Goal: Task Accomplishment & Management: Manage account settings

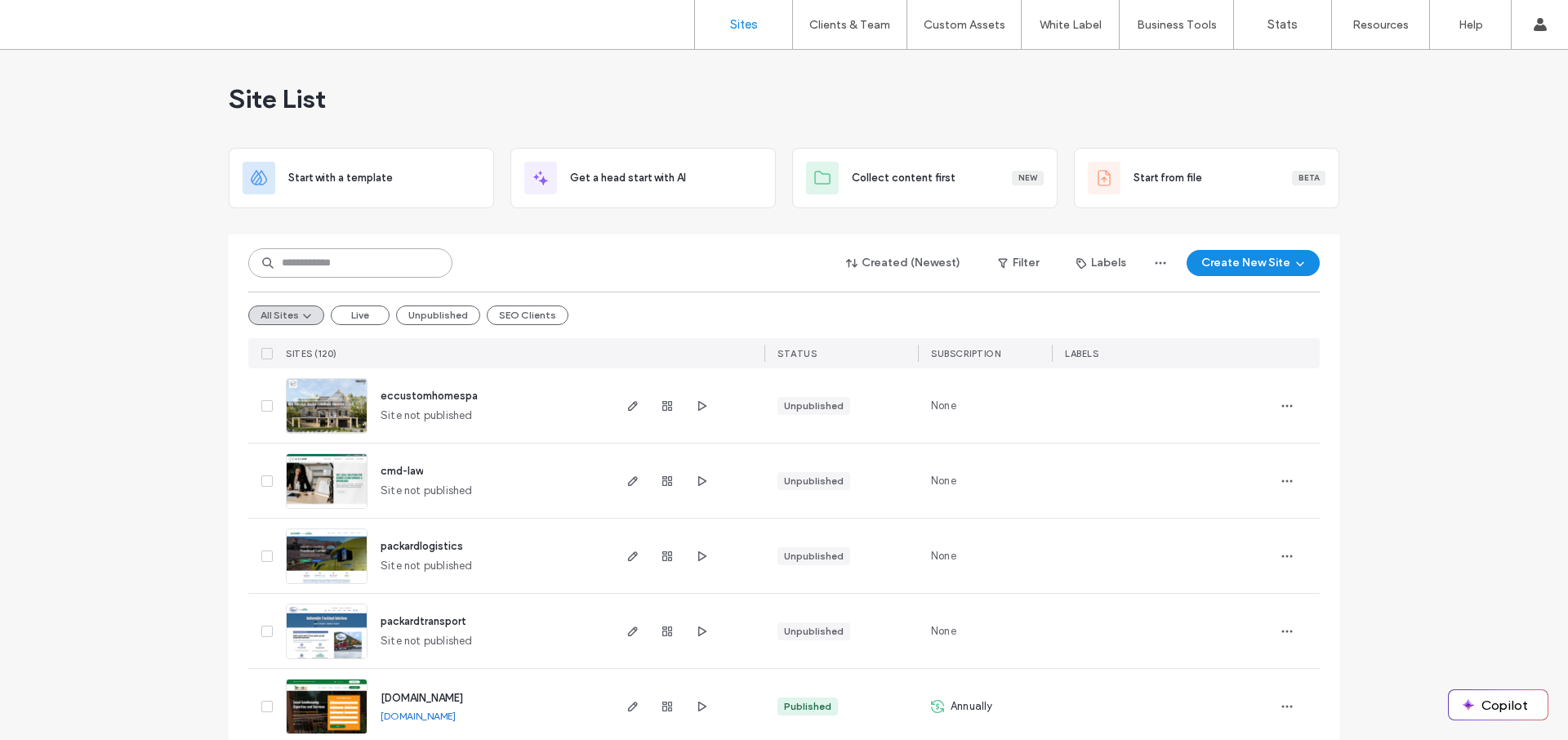
click at [350, 267] on input at bounding box center [350, 263] width 204 height 29
type input "***"
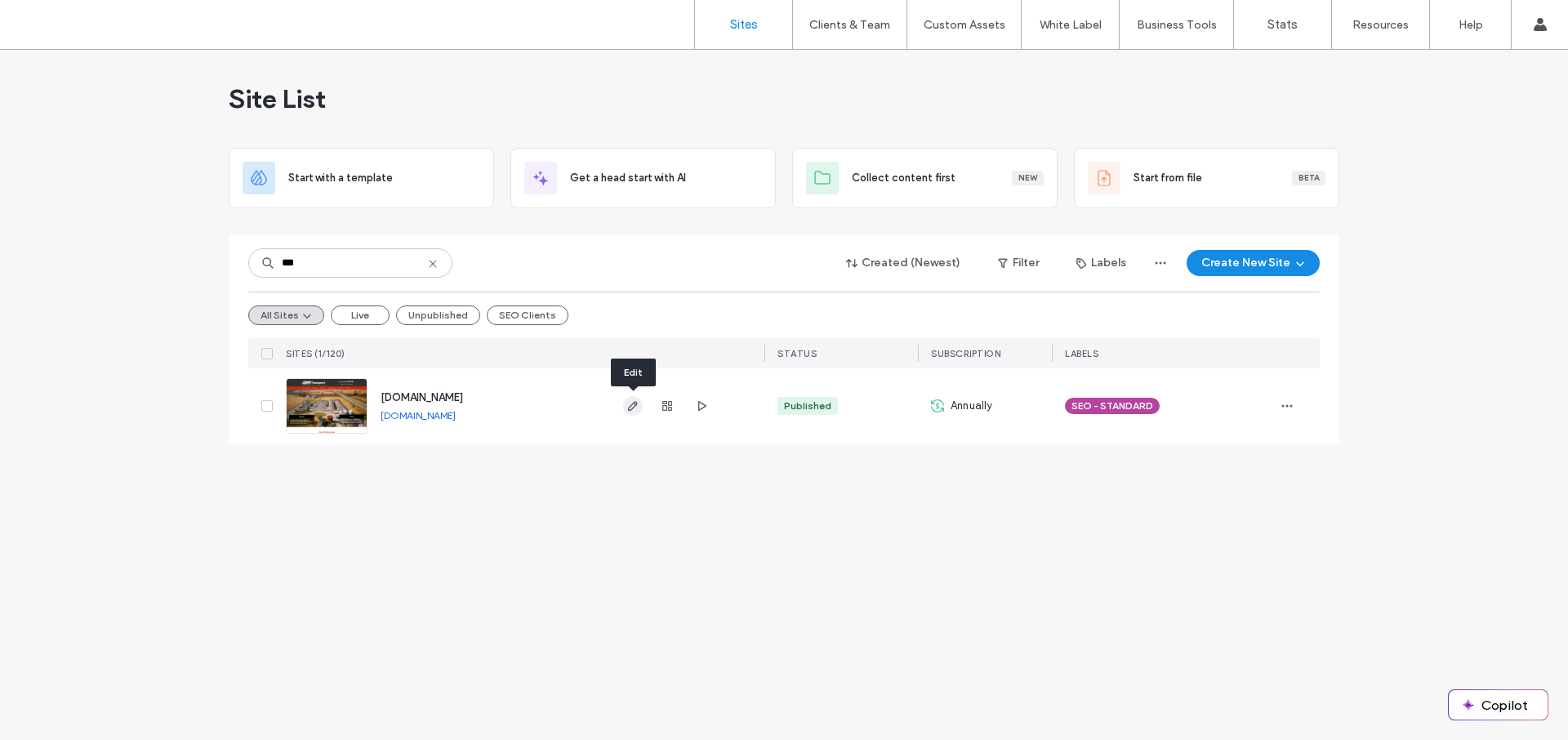
click at [634, 409] on icon "button" at bounding box center [632, 406] width 13 height 13
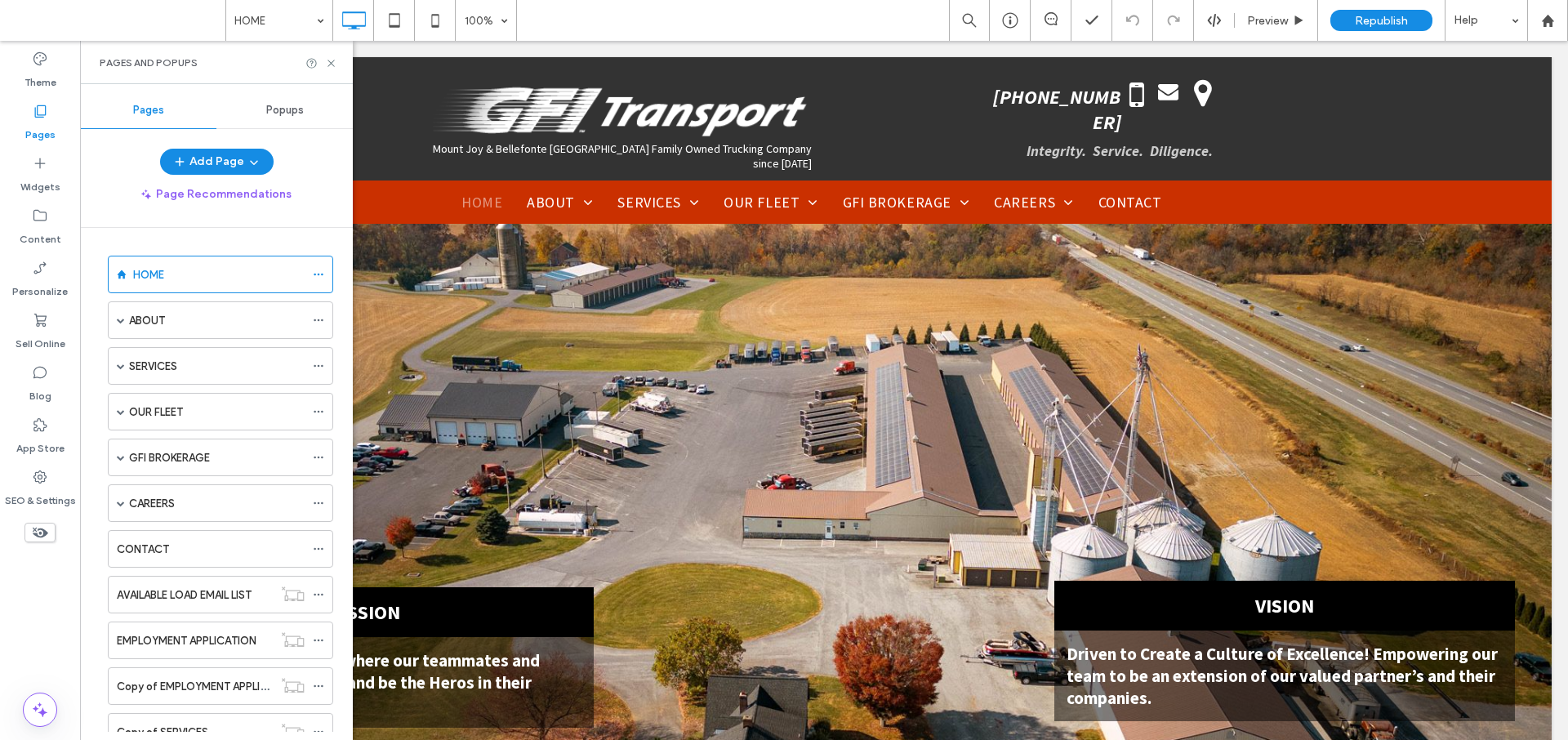
scroll to position [243, 0]
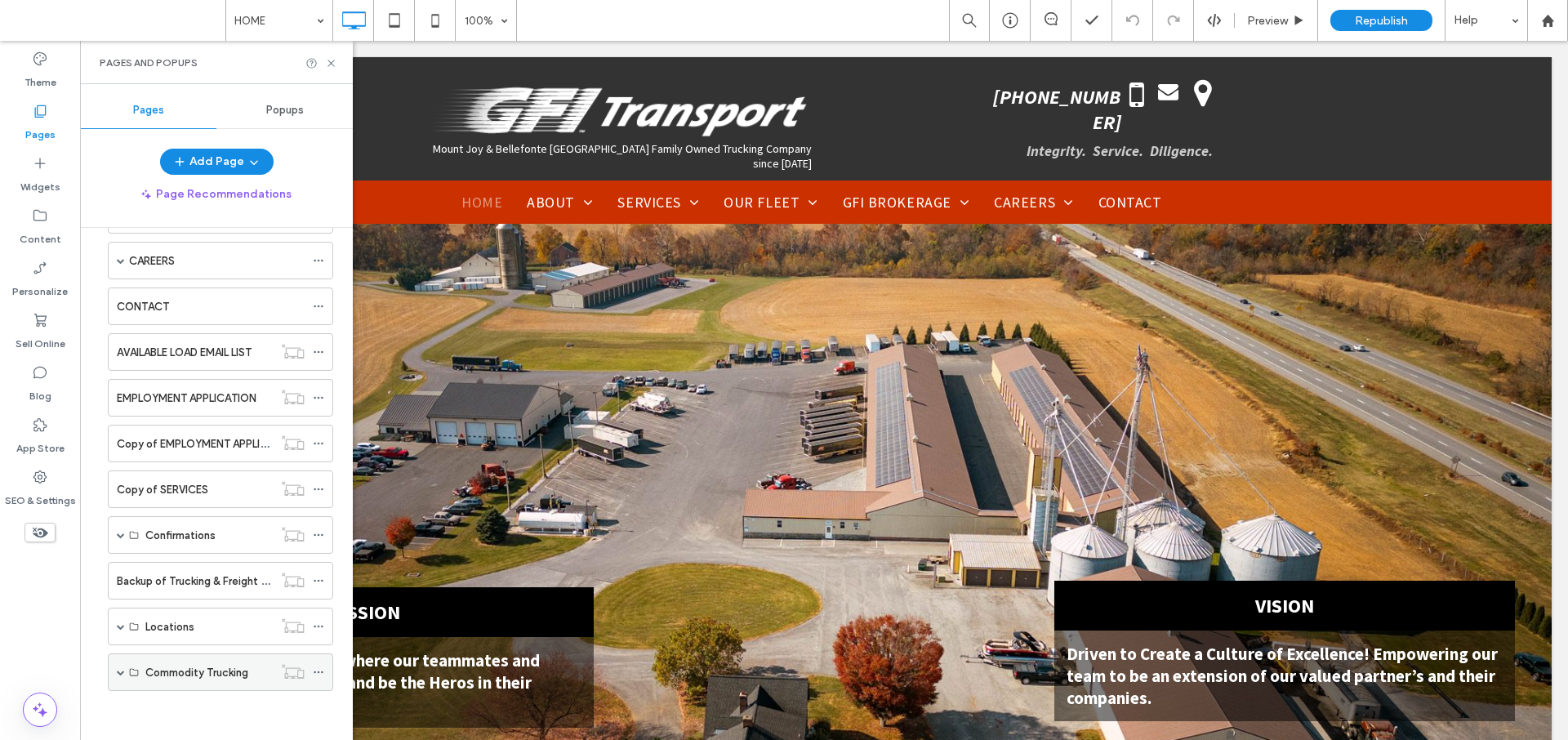
click at [122, 669] on span at bounding box center [121, 672] width 8 height 8
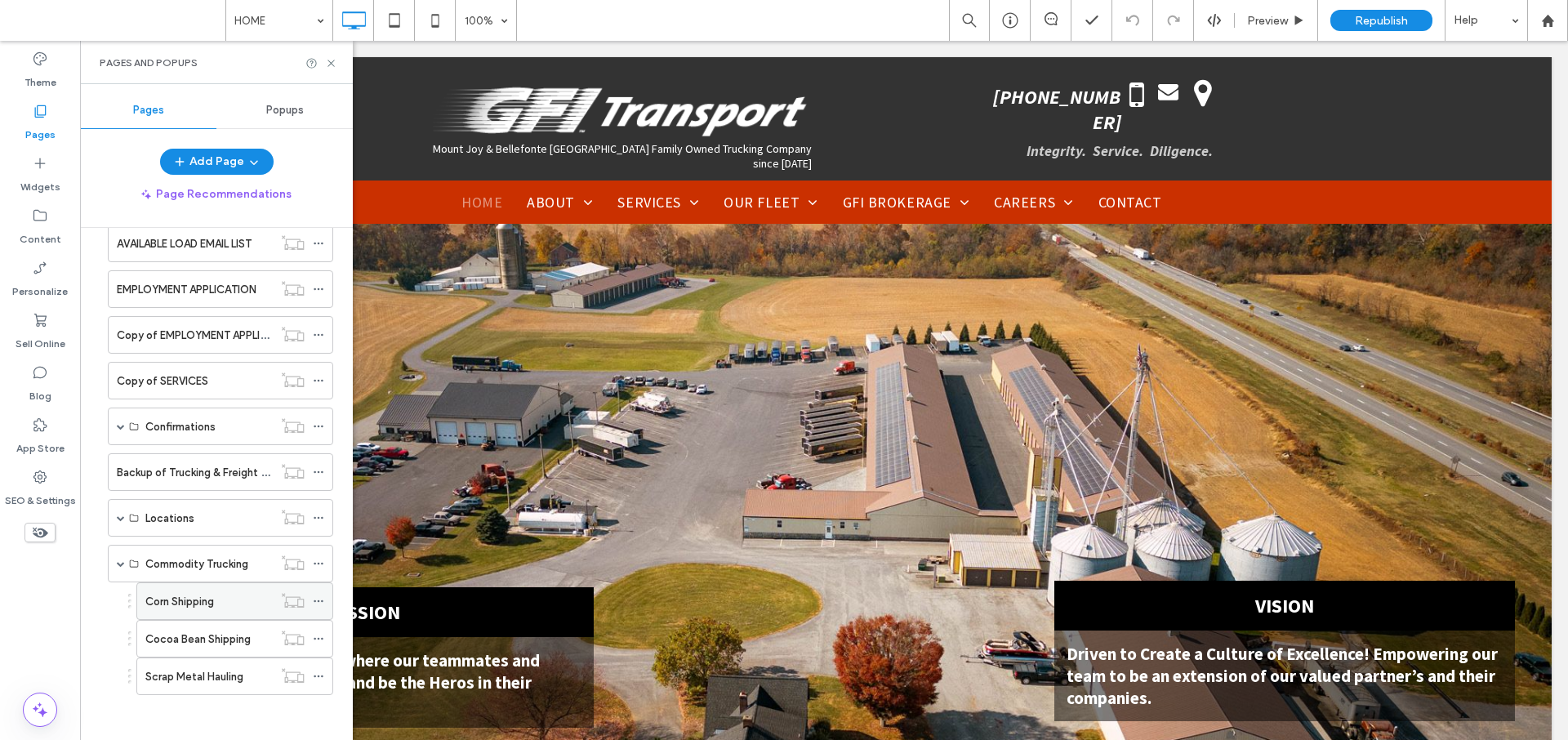
scroll to position [355, 0]
click at [255, 646] on div "Cocoa Bean Shipping" at bounding box center [209, 635] width 128 height 36
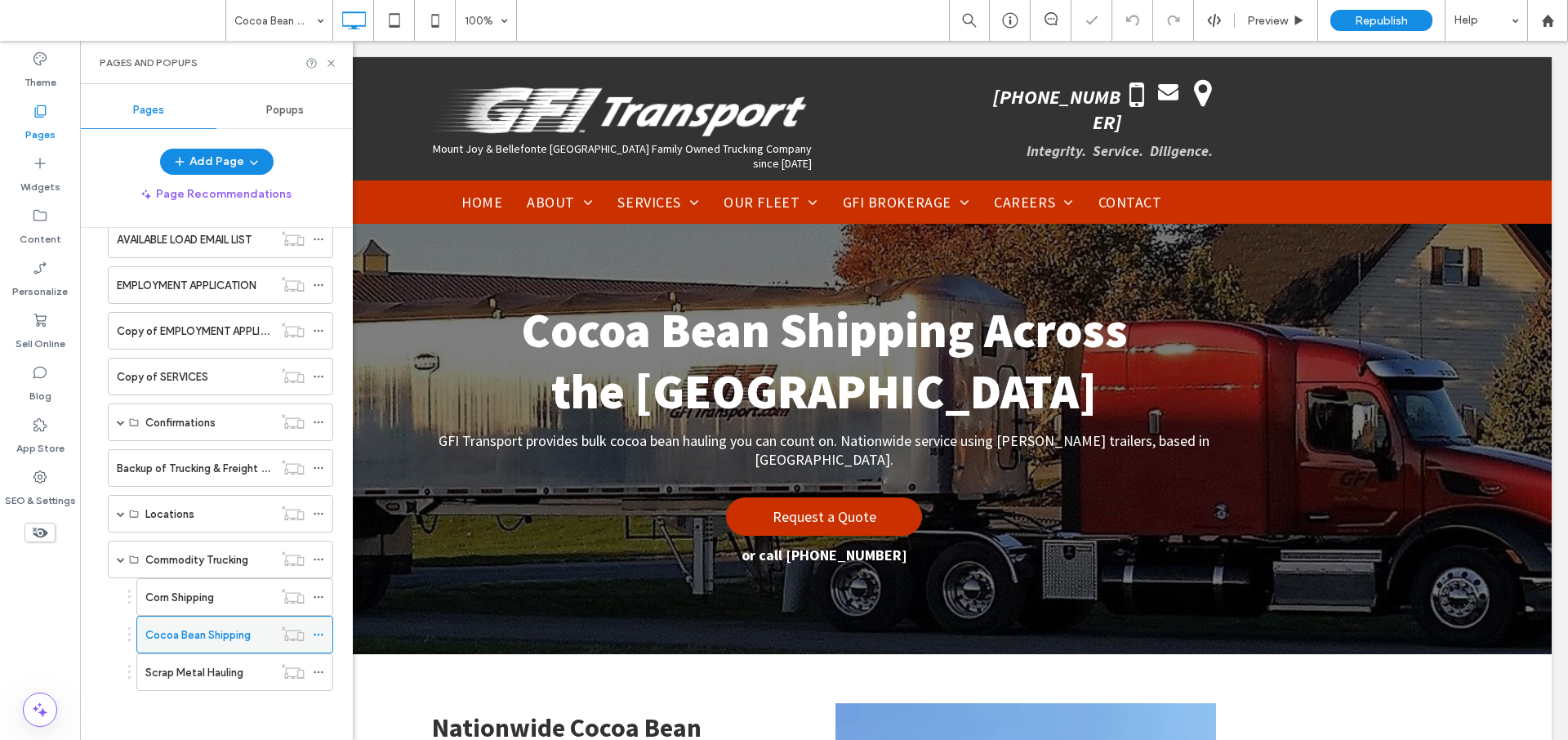
click at [320, 636] on icon at bounding box center [319, 635] width 12 height 12
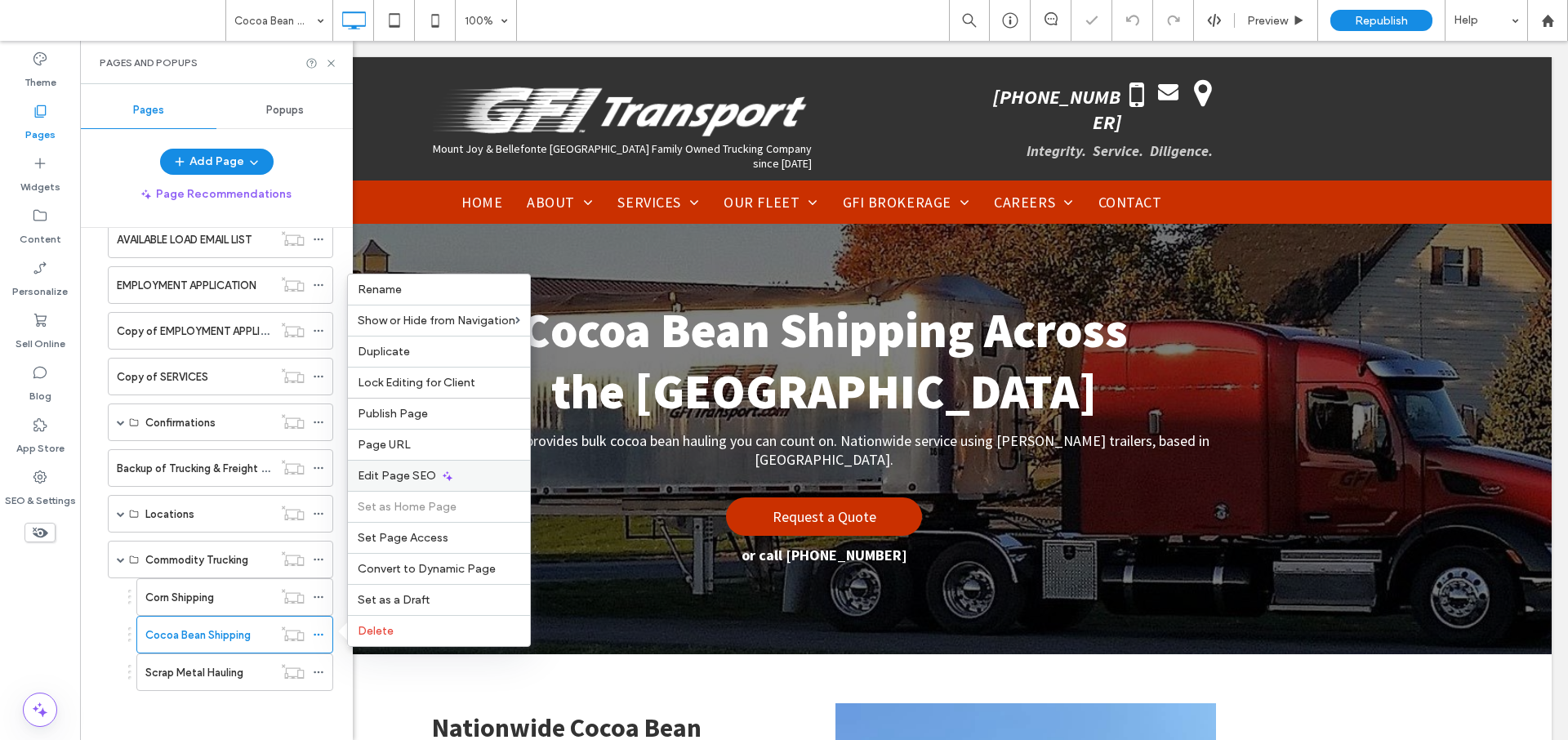
click at [409, 477] on span "Edit Page SEO" at bounding box center [397, 476] width 78 height 14
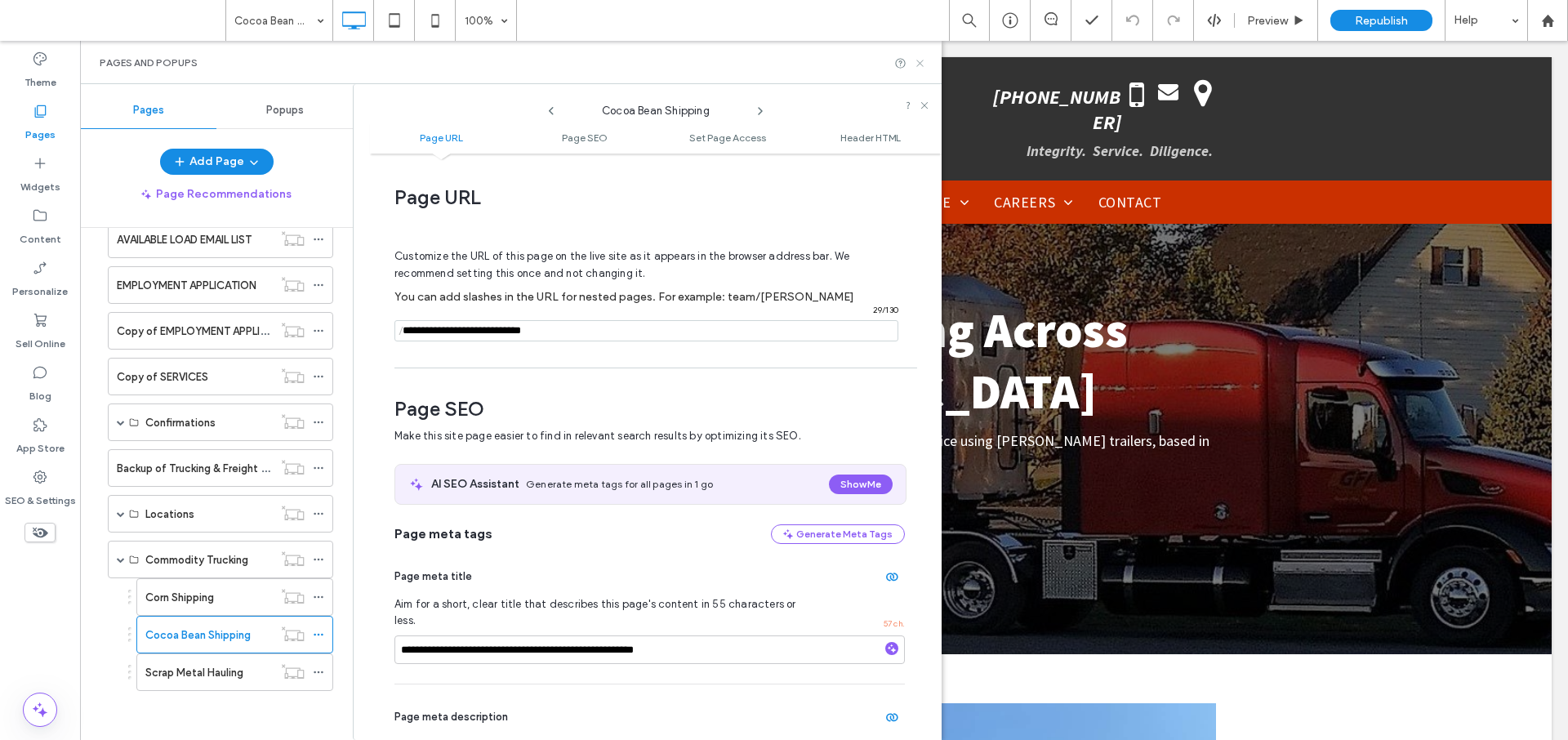
click at [920, 66] on icon at bounding box center [920, 63] width 13 height 13
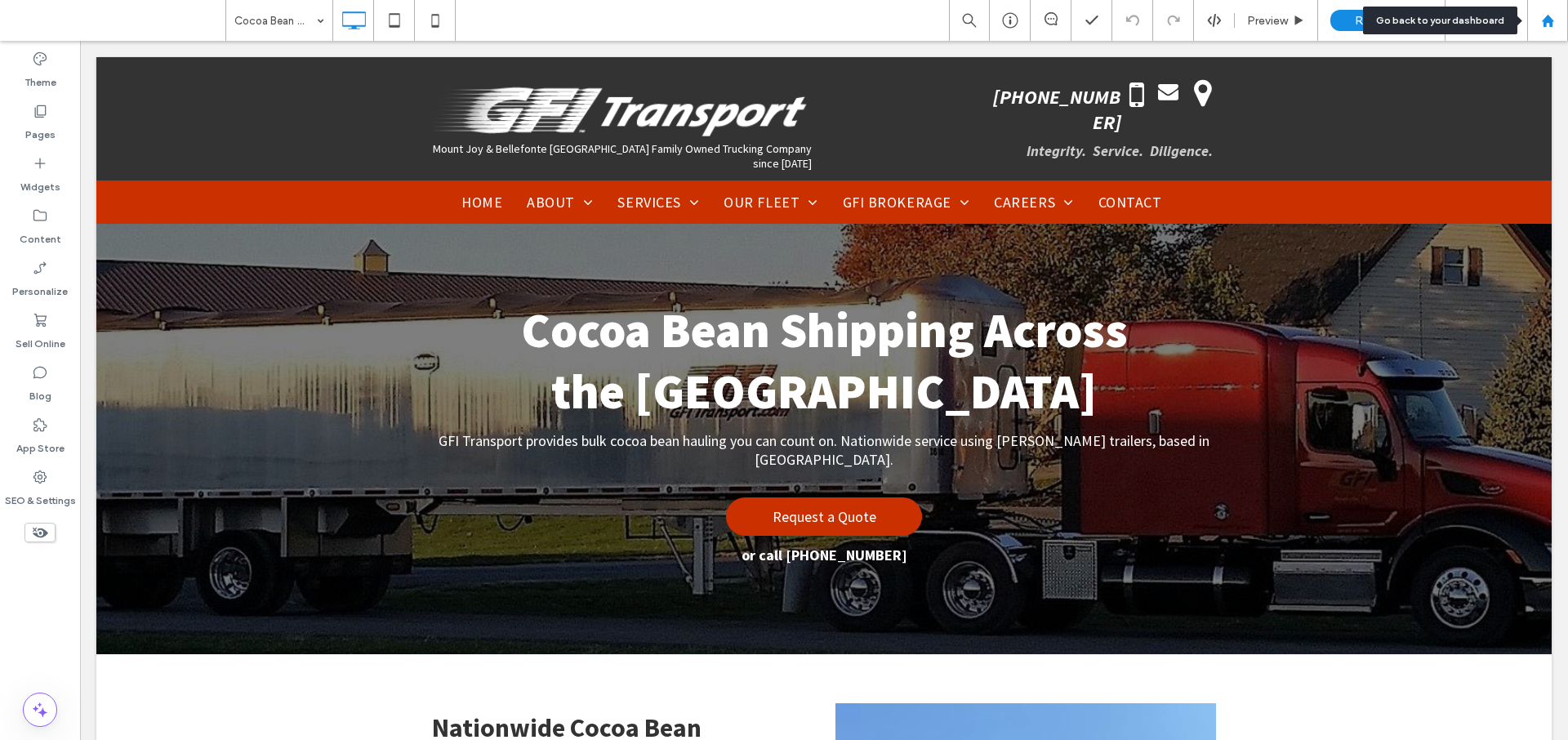
click at [1552, 20] on use at bounding box center [1547, 19] width 13 height 13
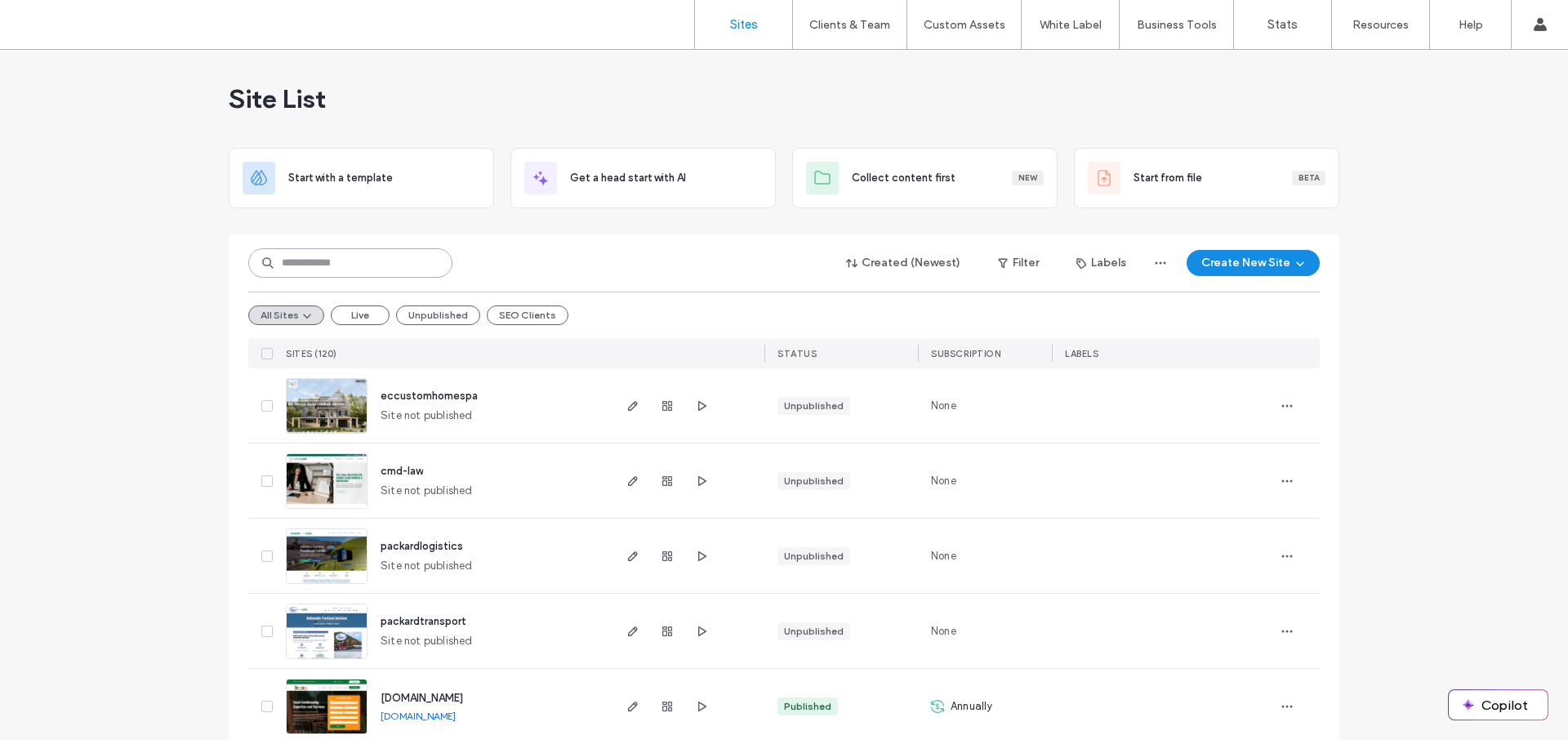
click at [343, 261] on input at bounding box center [350, 263] width 204 height 29
type input "*****"
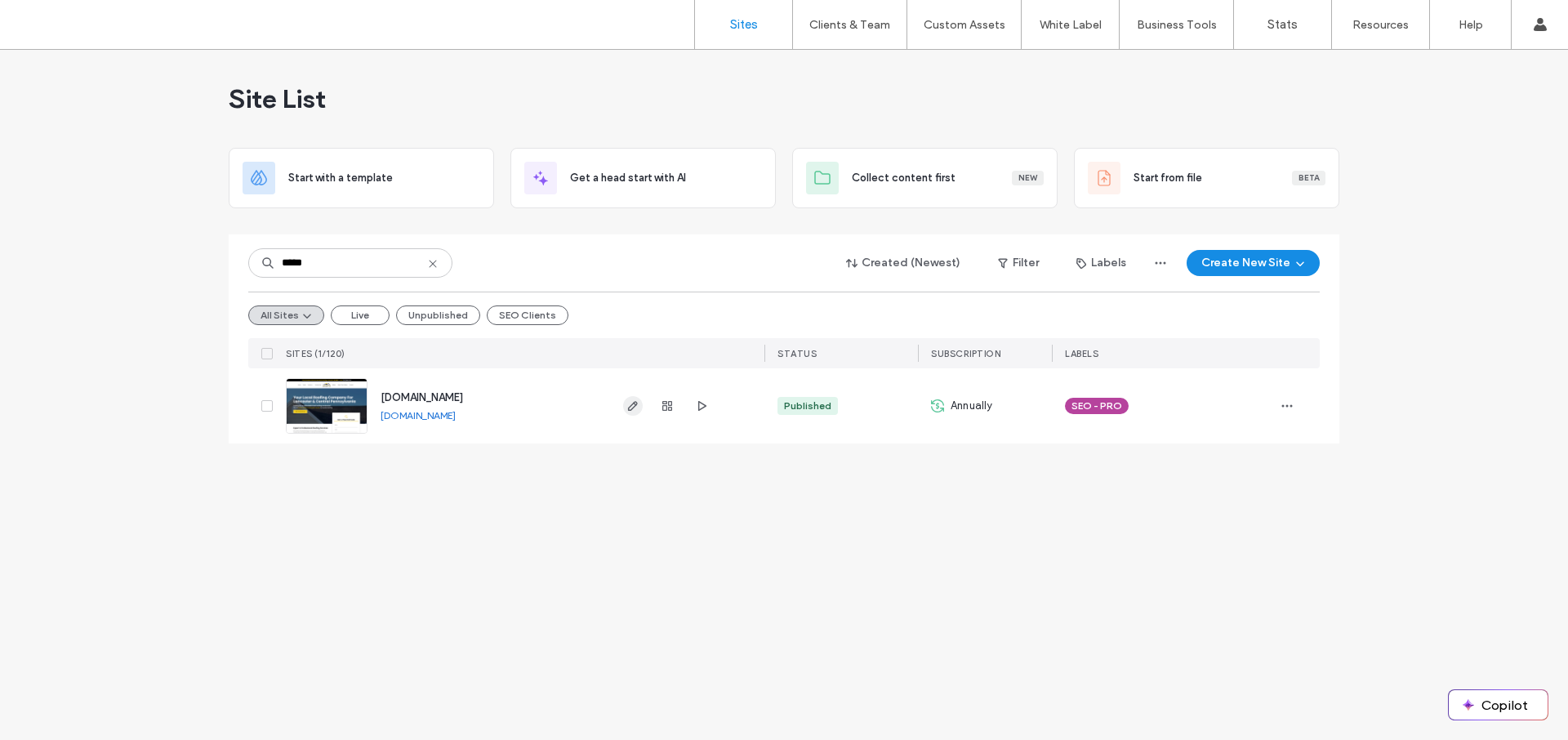
click at [632, 406] on icon "button" at bounding box center [632, 406] width 13 height 13
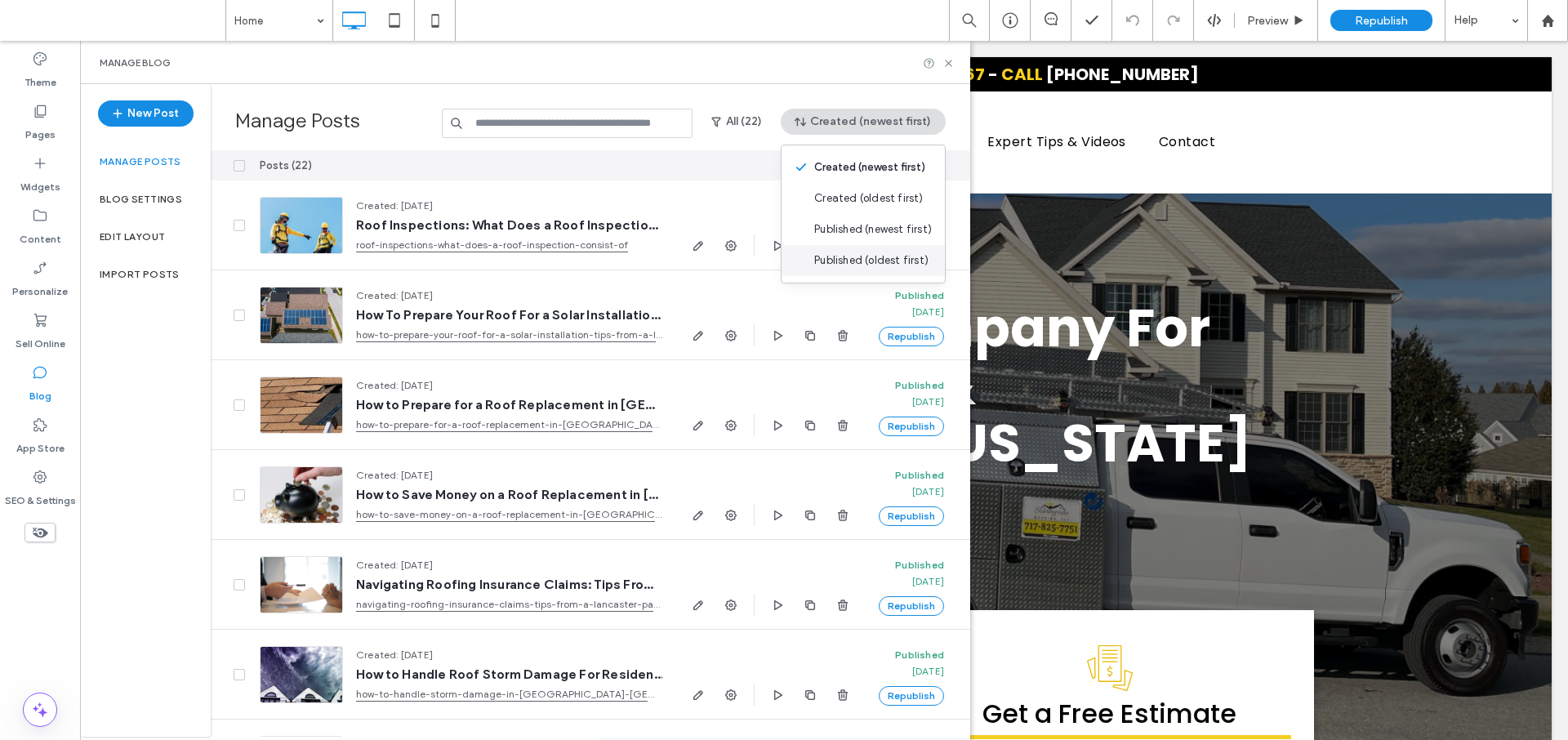
click at [890, 256] on span "Published (oldest first)" at bounding box center [870, 260] width 114 height 17
